Goal: Task Accomplishment & Management: Complete application form

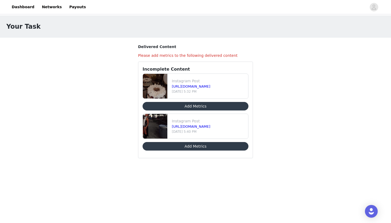
click at [201, 106] on button "Add Metrics" at bounding box center [195, 106] width 106 height 9
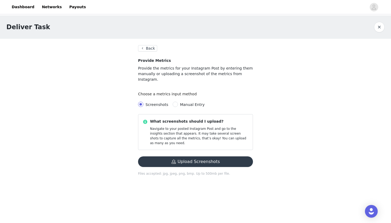
click at [185, 157] on button "Upload Screenshots" at bounding box center [195, 162] width 115 height 11
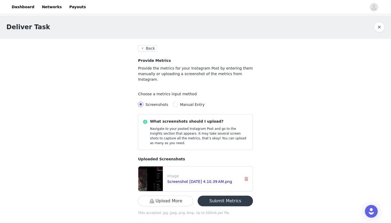
click at [180, 196] on button "Upload More" at bounding box center [165, 201] width 55 height 11
click at [159, 196] on button "Upload More" at bounding box center [165, 201] width 55 height 11
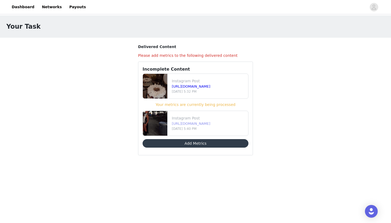
click at [192, 123] on link "[URL][DOMAIN_NAME]" at bounding box center [191, 124] width 39 height 4
click at [201, 143] on button "Add Metrics" at bounding box center [195, 143] width 106 height 9
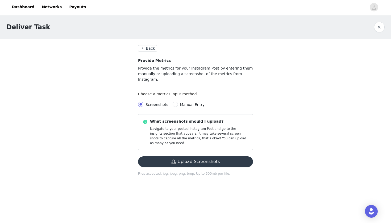
click at [196, 157] on button "Upload Screenshots" at bounding box center [195, 162] width 115 height 11
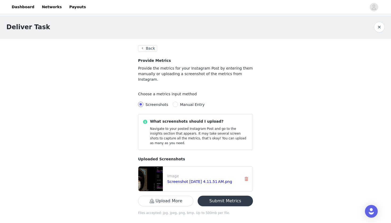
click at [178, 196] on button "Upload More" at bounding box center [165, 201] width 55 height 11
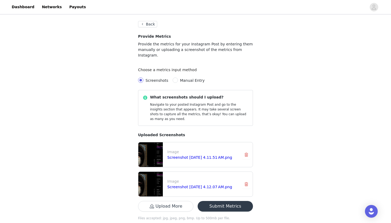
scroll to position [24, 0]
click at [229, 201] on button "Submit Metrics" at bounding box center [224, 206] width 55 height 11
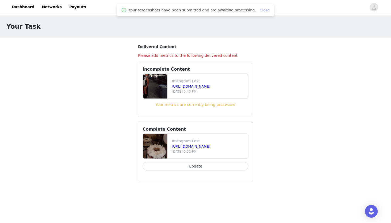
click at [260, 10] on link "Close" at bounding box center [264, 10] width 10 height 4
click at [27, 9] on link "Dashboard" at bounding box center [23, 7] width 29 height 12
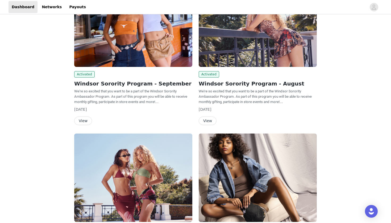
scroll to position [75, 0]
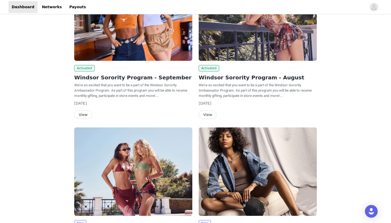
click at [82, 113] on button "View" at bounding box center [83, 115] width 18 height 9
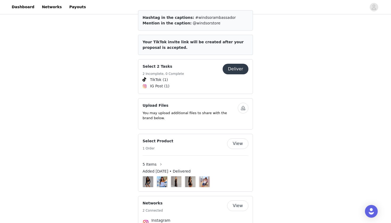
scroll to position [230, 0]
click at [242, 63] on button "Deliver" at bounding box center [235, 68] width 26 height 11
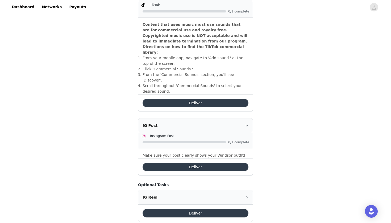
scroll to position [183, 0]
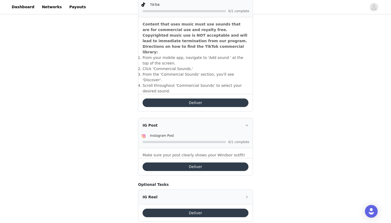
click at [187, 99] on button "Deliver" at bounding box center [195, 103] width 106 height 9
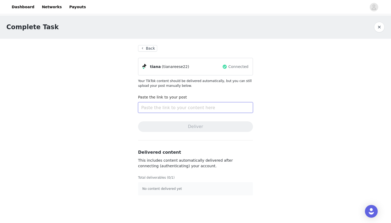
click at [225, 110] on input "text" at bounding box center [195, 107] width 115 height 11
paste input "[URL][DOMAIN_NAME]"
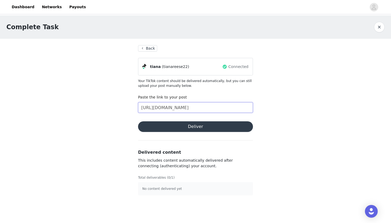
type input "[URL][DOMAIN_NAME]"
click at [214, 126] on button "Deliver" at bounding box center [195, 126] width 115 height 11
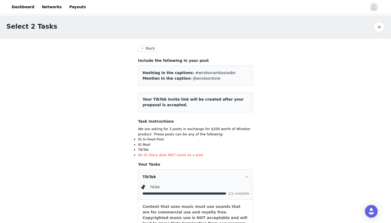
click at [145, 48] on button "Back" at bounding box center [147, 48] width 19 height 6
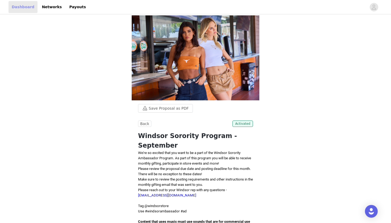
click at [27, 5] on link "Dashboard" at bounding box center [23, 7] width 29 height 12
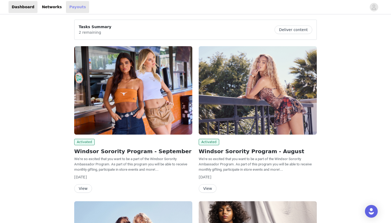
click at [73, 5] on link "Payouts" at bounding box center [77, 7] width 23 height 12
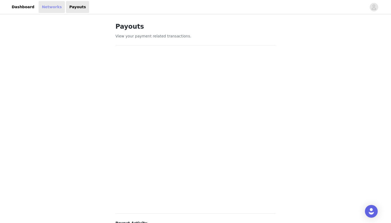
click at [44, 9] on link "Networks" at bounding box center [52, 7] width 26 height 12
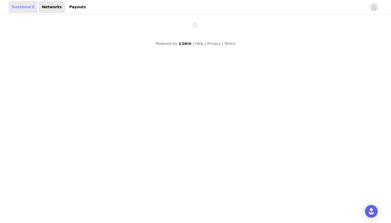
click at [23, 6] on link "Dashboard" at bounding box center [23, 7] width 29 height 12
